Goal: Information Seeking & Learning: Learn about a topic

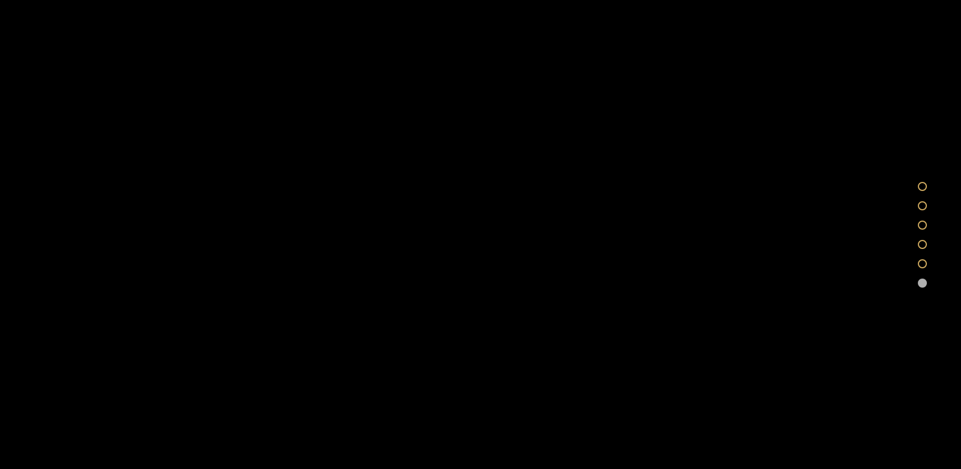
scroll to position [3329, 0]
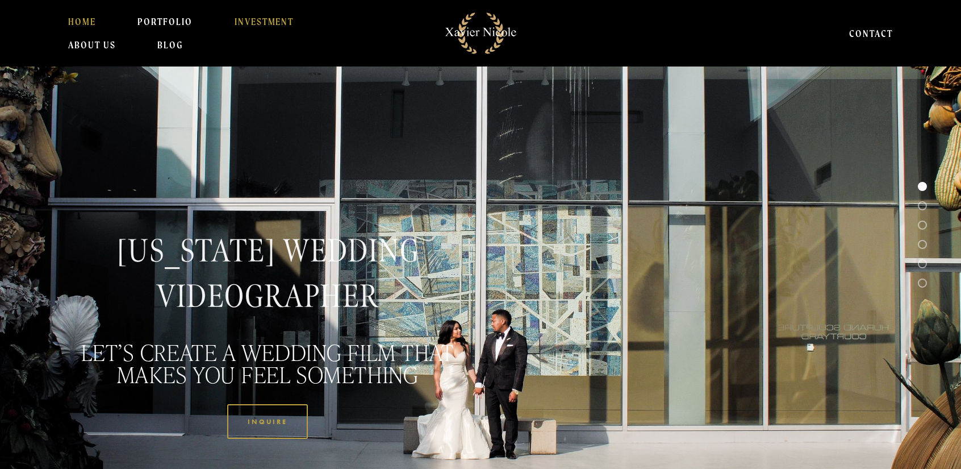
click at [273, 24] on link "INVESTMENT" at bounding box center [265, 21] width 60 height 23
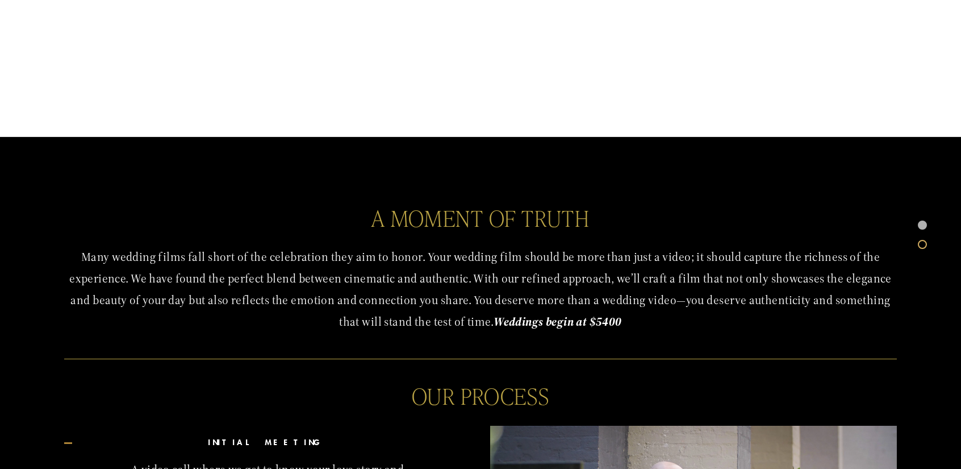
scroll to position [300, 0]
